Goal: Task Accomplishment & Management: Complete application form

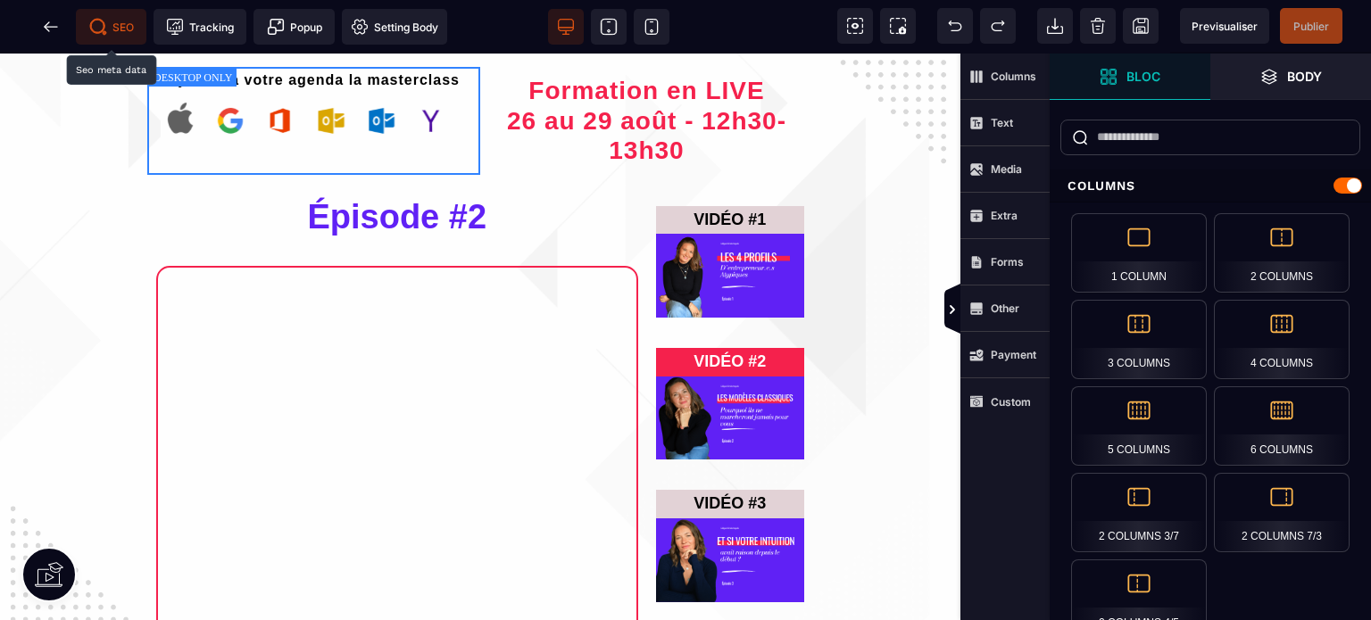
click at [111, 32] on span "SEO" at bounding box center [111, 27] width 45 height 18
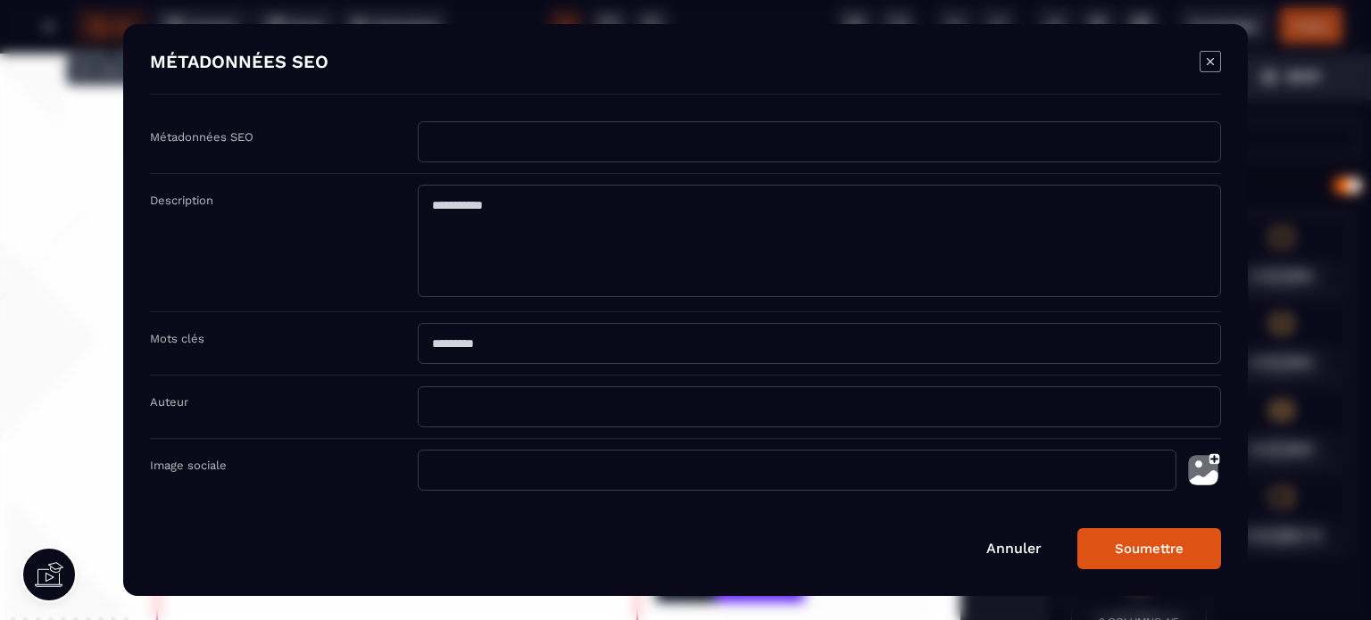
click at [1190, 469] on img "Modal window" at bounding box center [1203, 470] width 36 height 41
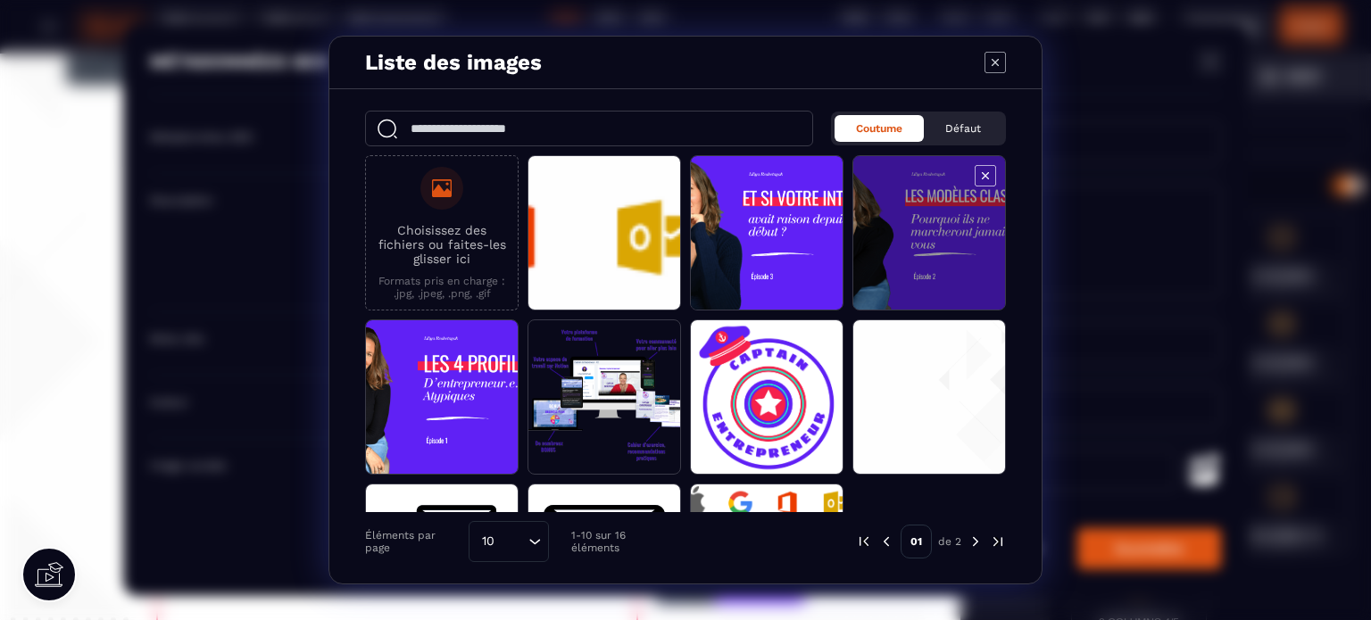
click at [882, 270] on span "Modal window" at bounding box center [929, 233] width 152 height 155
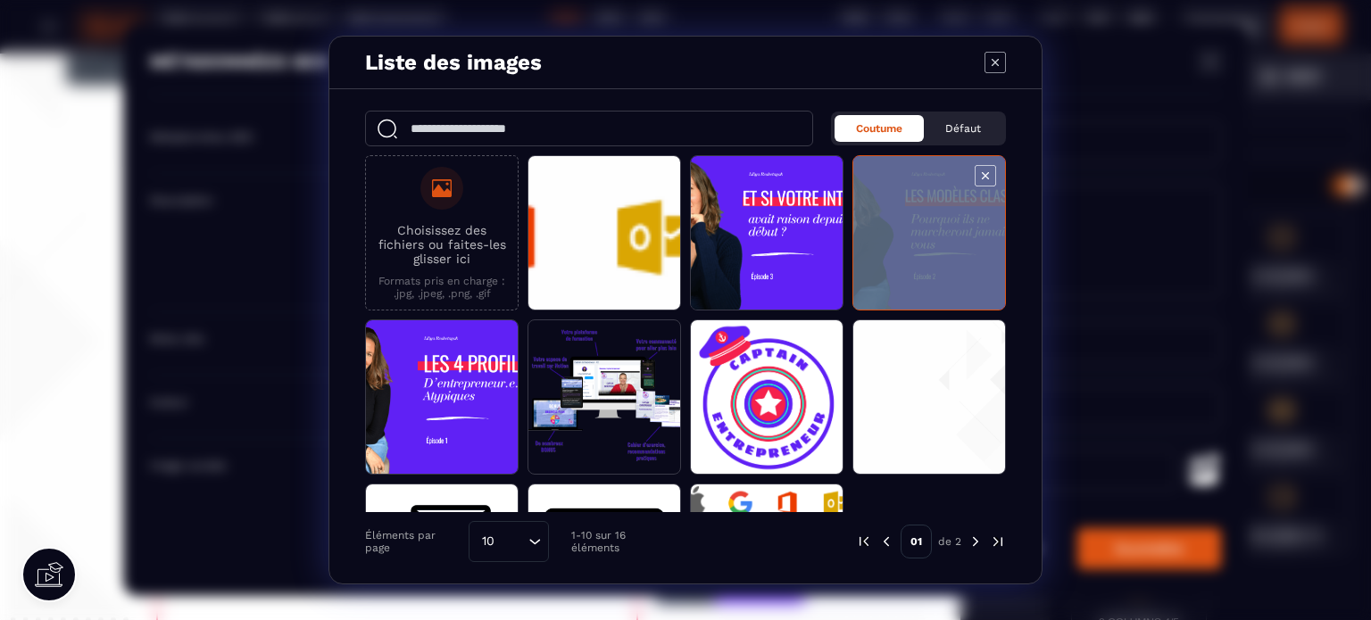
click at [882, 270] on span "Modal window" at bounding box center [929, 233] width 152 height 155
type input "**********"
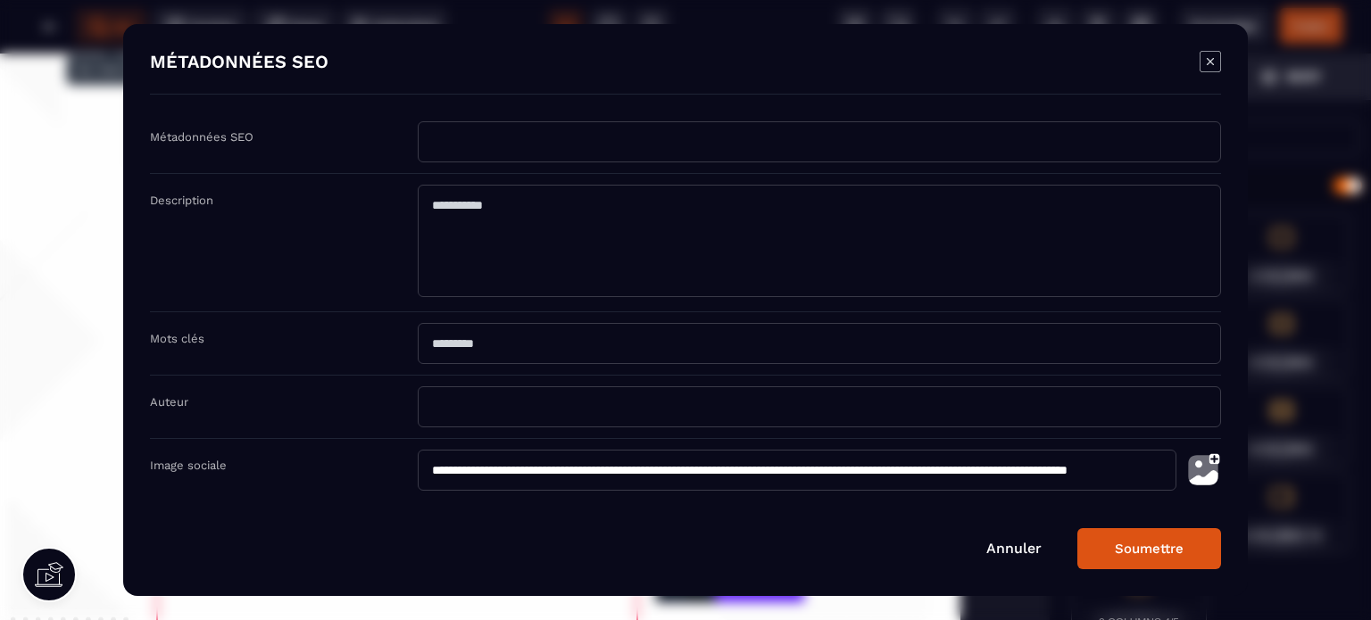
click at [483, 154] on input "Modal window" at bounding box center [819, 141] width 803 height 41
type input "*********"
click at [484, 226] on textarea "Modal window" at bounding box center [819, 241] width 803 height 112
type textarea "*"
type textarea "**********"
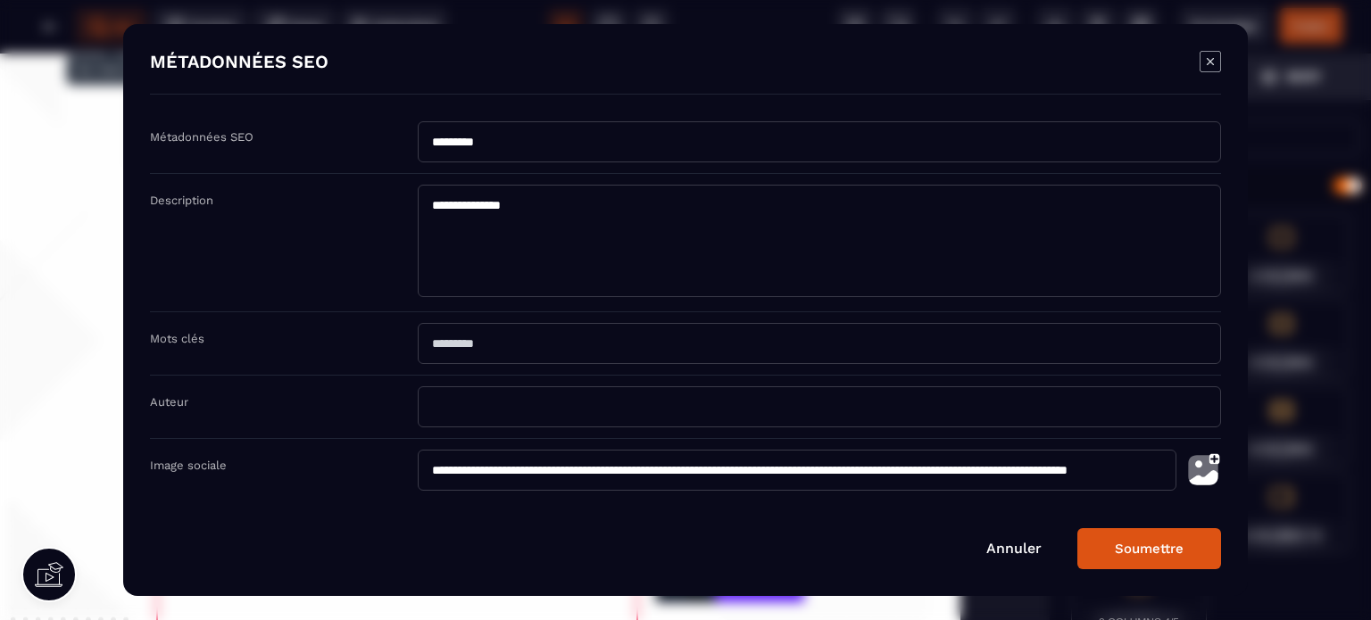
click at [1155, 559] on button "Soumettre" at bounding box center [1149, 548] width 144 height 41
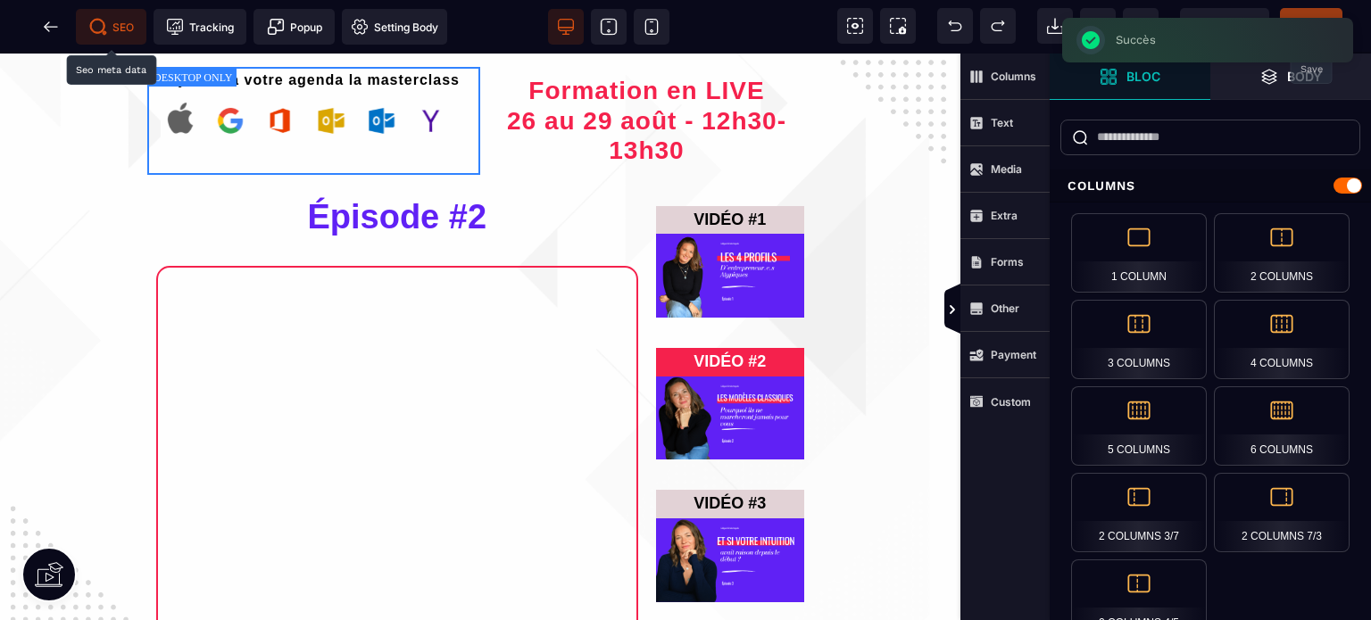
click at [1320, 9] on span "Publier" at bounding box center [1311, 26] width 62 height 36
click at [50, 27] on icon at bounding box center [50, 26] width 13 height 1
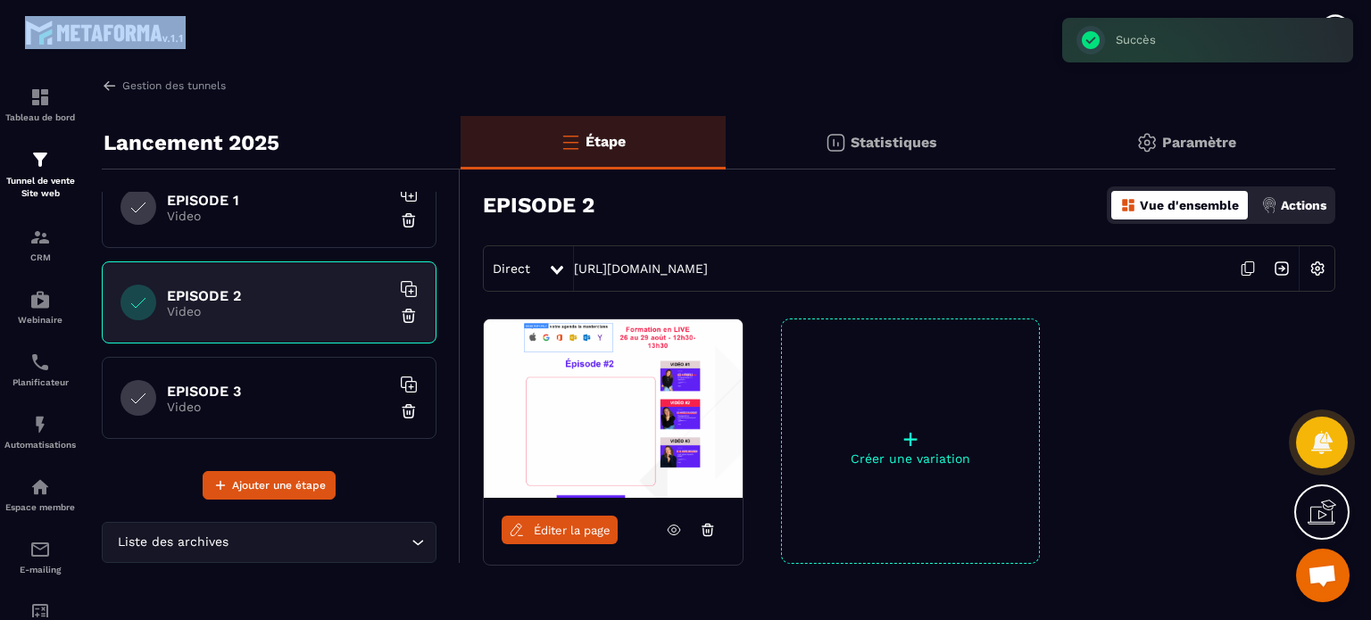
scroll to position [318, 0]
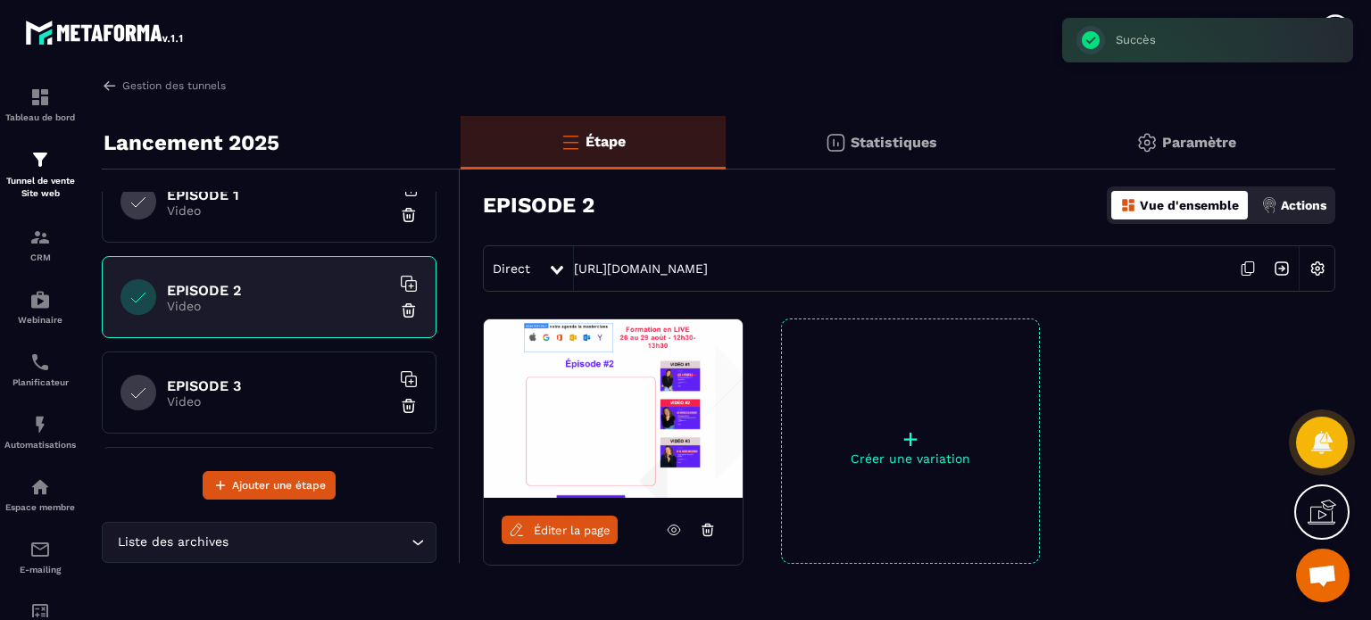
click at [276, 210] on p "Video" at bounding box center [278, 210] width 223 height 14
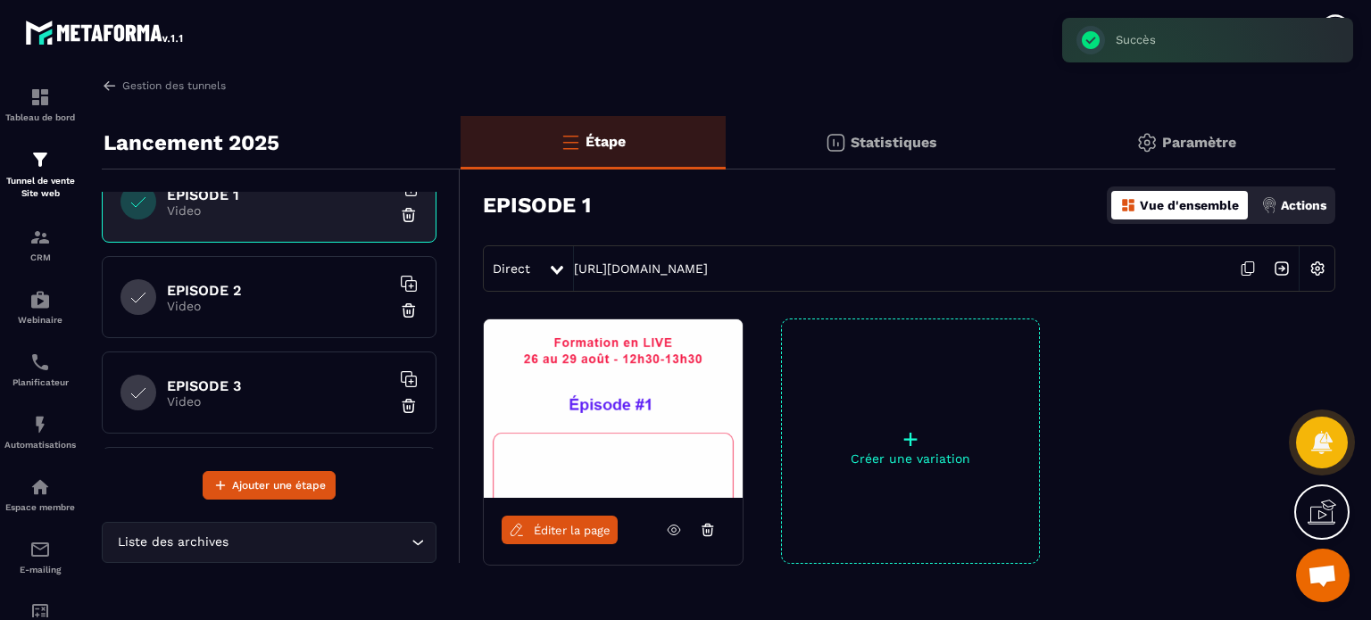
click at [585, 527] on span "Éditer la page" at bounding box center [572, 530] width 77 height 13
